Goal: Task Accomplishment & Management: Complete application form

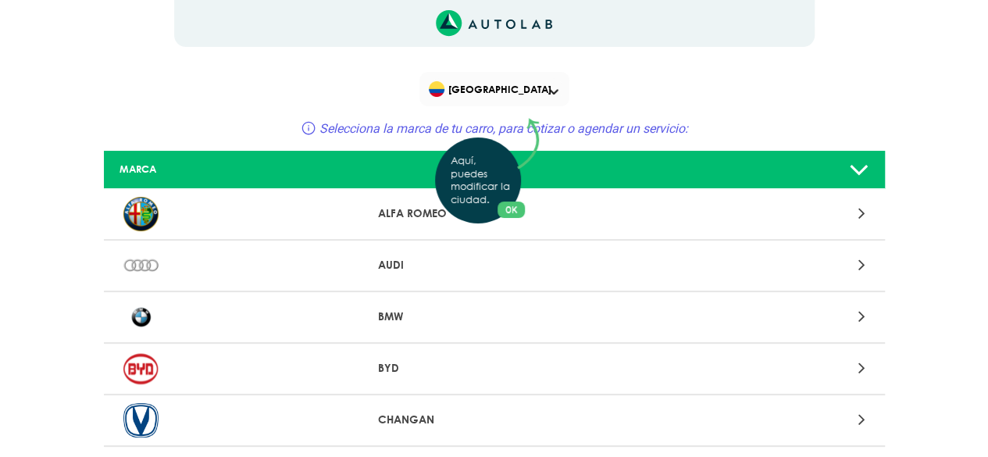
click at [553, 88] on div "Aquí, puedes modificar la ciudad. OK .aex,.bex{fill:none!important;stroke:#50c4…" at bounding box center [494, 228] width 988 height 457
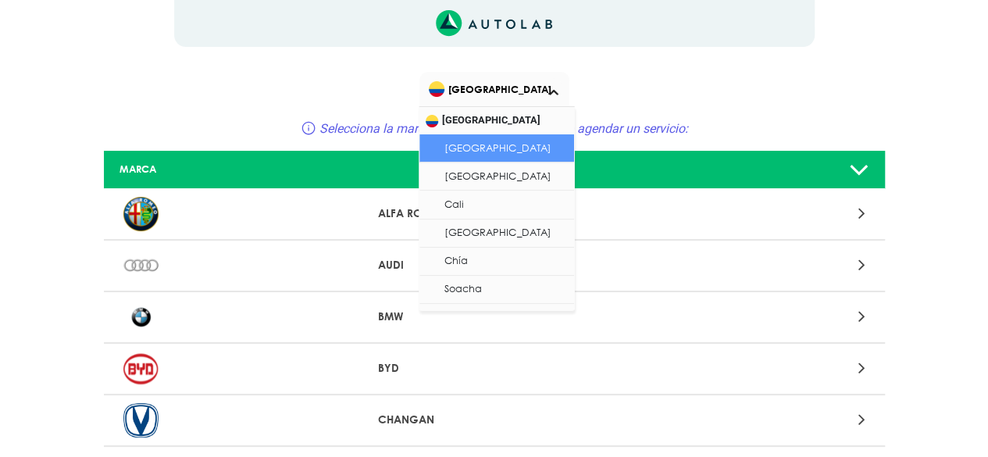
click at [553, 89] on span at bounding box center [553, 92] width 9 height 6
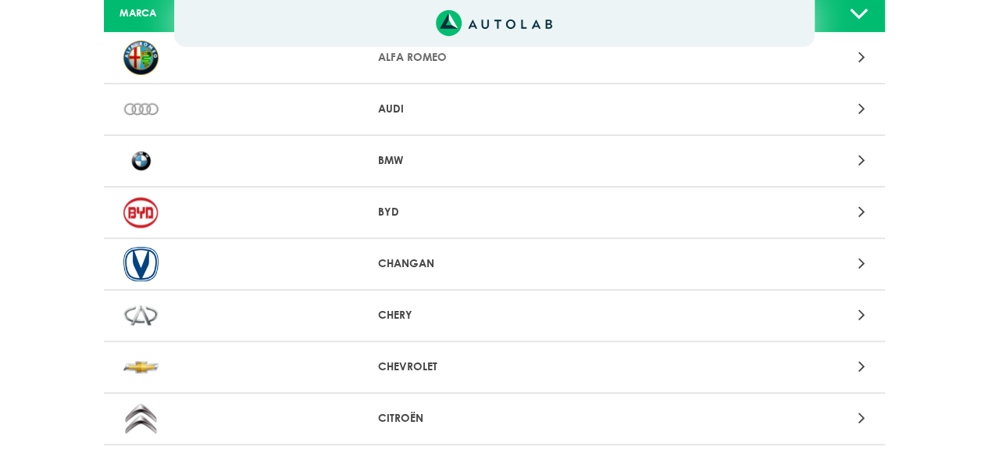
click at [717, 50] on div at bounding box center [749, 57] width 255 height 21
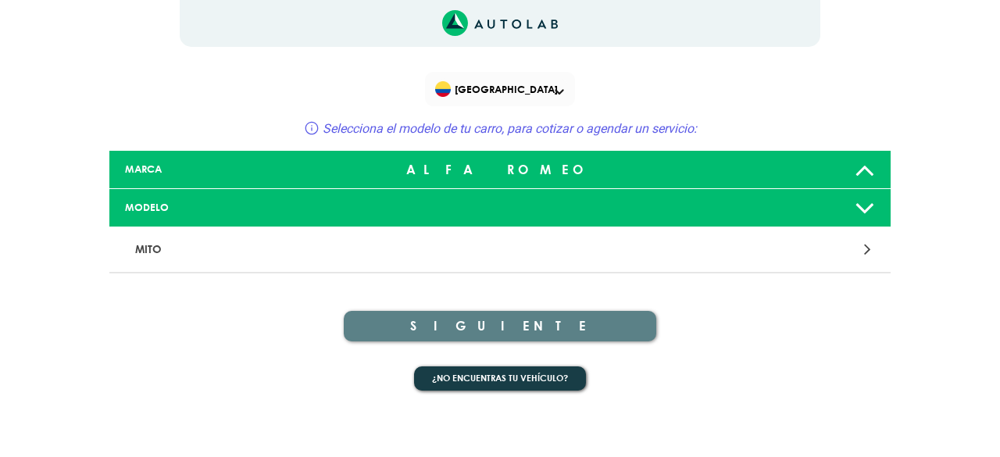
click at [868, 172] on icon at bounding box center [864, 169] width 20 height 31
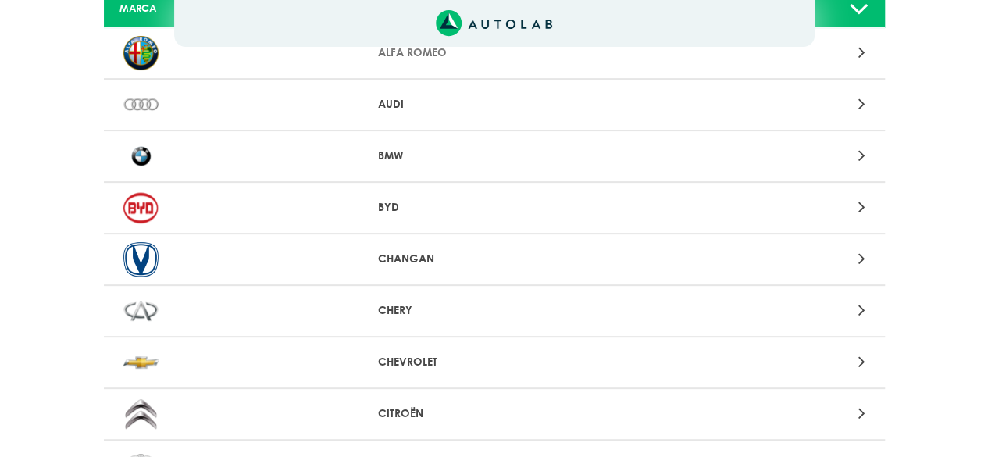
scroll to position [234, 0]
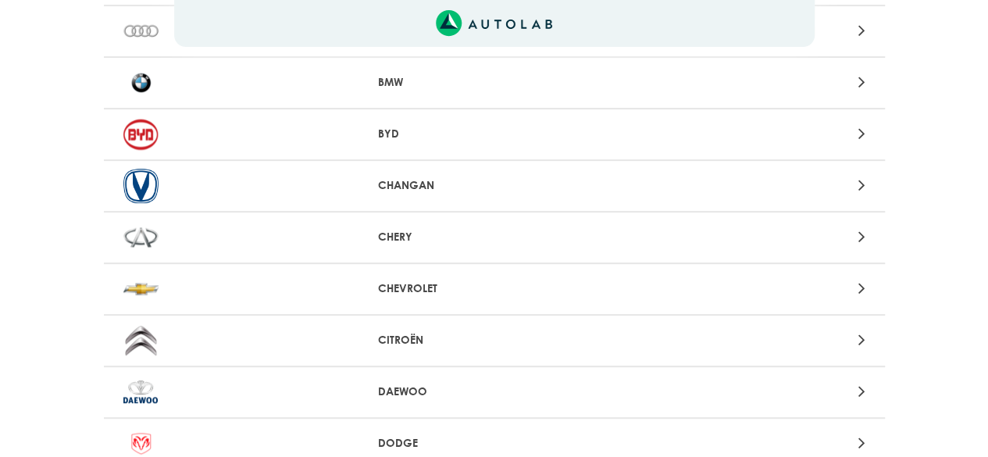
click at [414, 279] on div "CHEVROLET" at bounding box center [494, 290] width 781 height 52
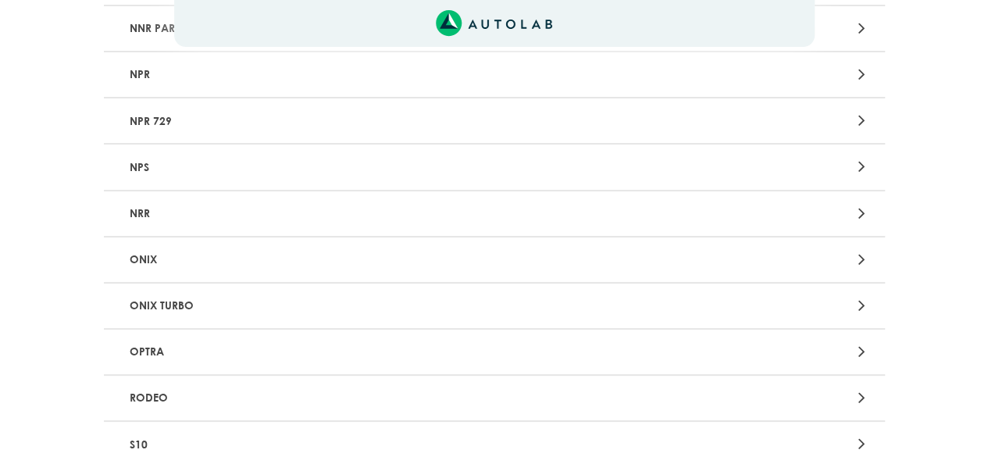
scroll to position [2968, 0]
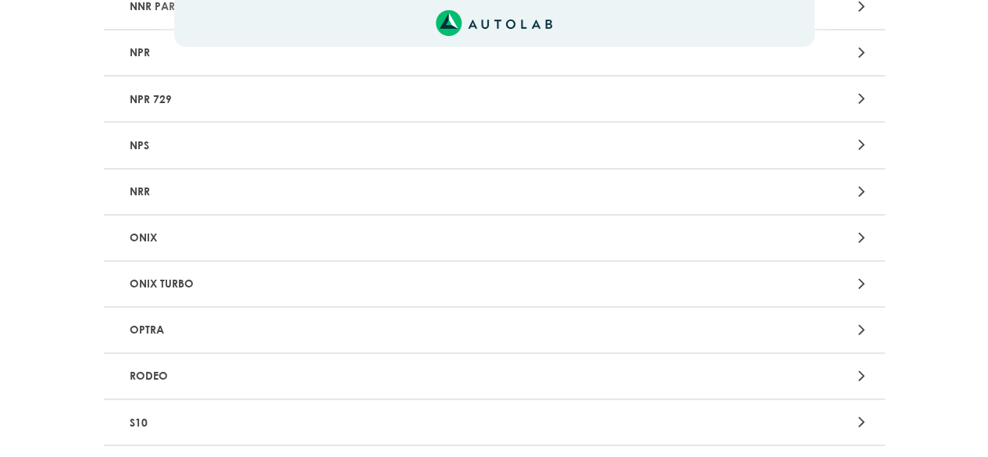
click at [155, 335] on p "OPTRA" at bounding box center [366, 329] width 487 height 29
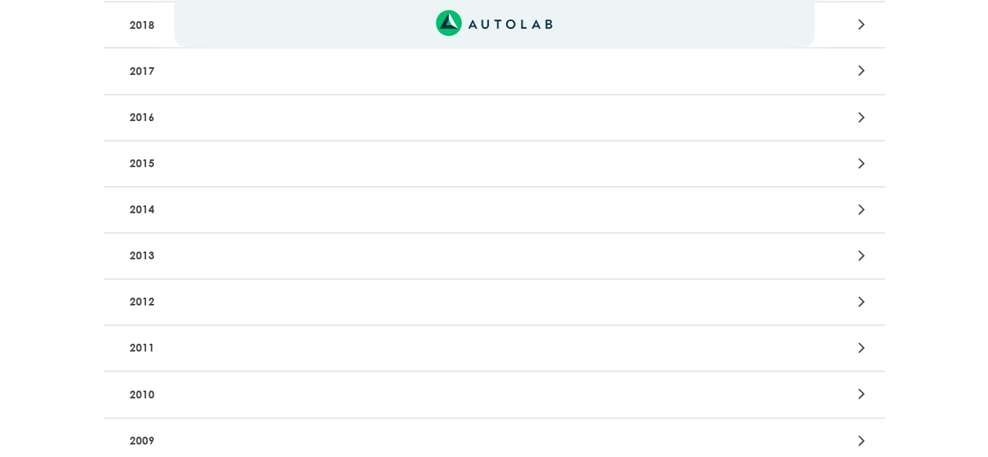
scroll to position [469, 0]
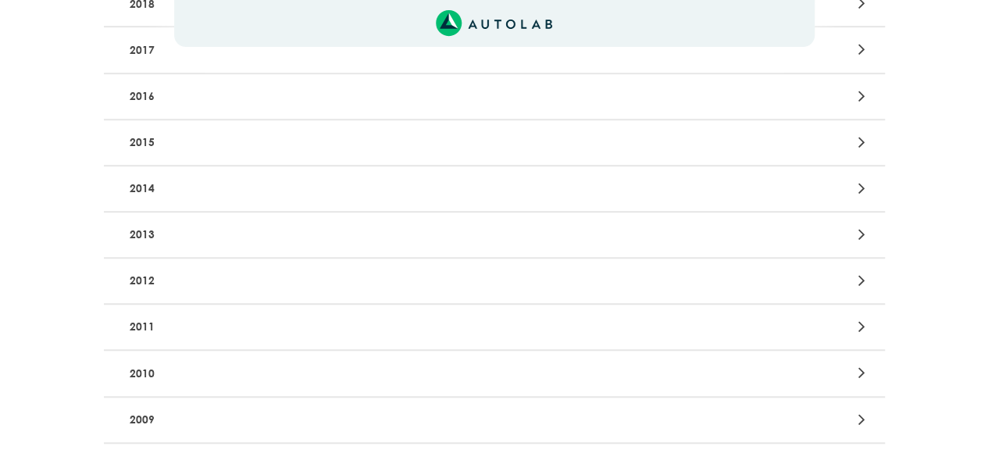
click at [153, 374] on p "2010" at bounding box center [366, 372] width 487 height 29
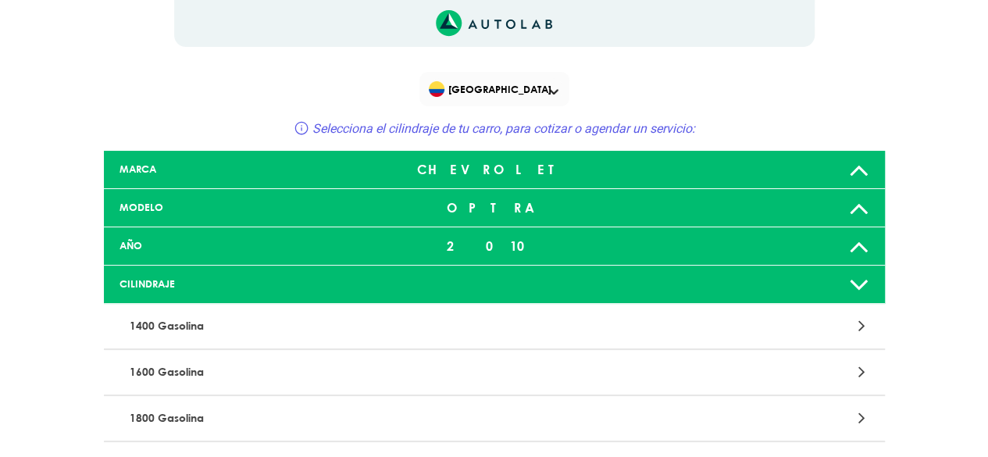
click at [176, 371] on p "1600 Gasolina" at bounding box center [366, 372] width 487 height 29
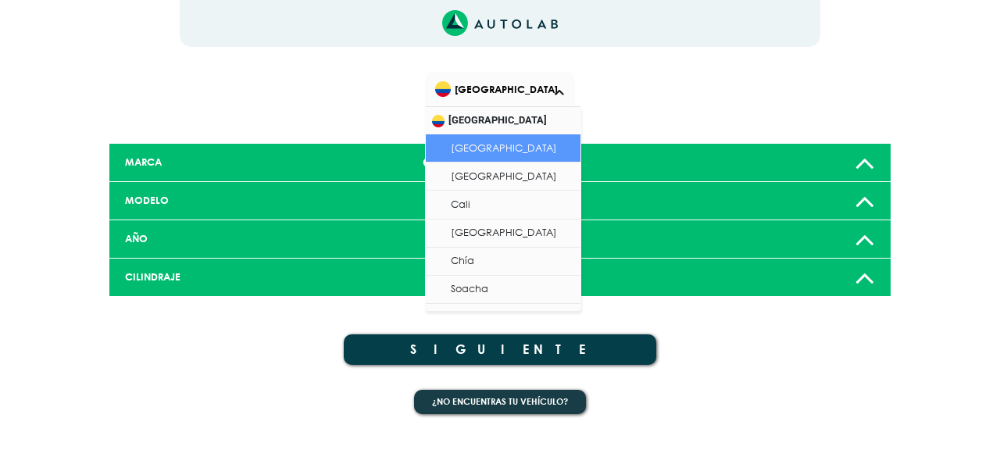
click at [561, 93] on span at bounding box center [558, 92] width 9 height 6
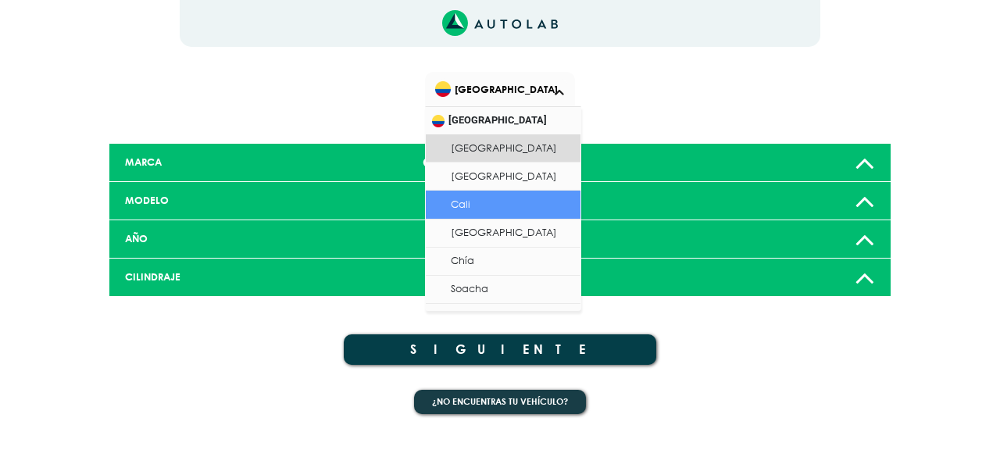
scroll to position [20, 0]
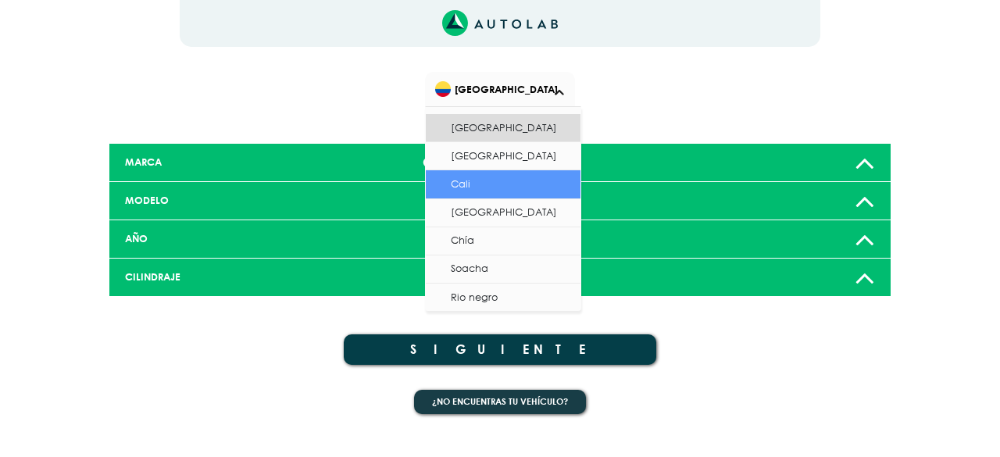
click at [705, 105] on div "[GEOGRAPHIC_DATA]" at bounding box center [500, 95] width 469 height 47
